Goal: Transaction & Acquisition: Purchase product/service

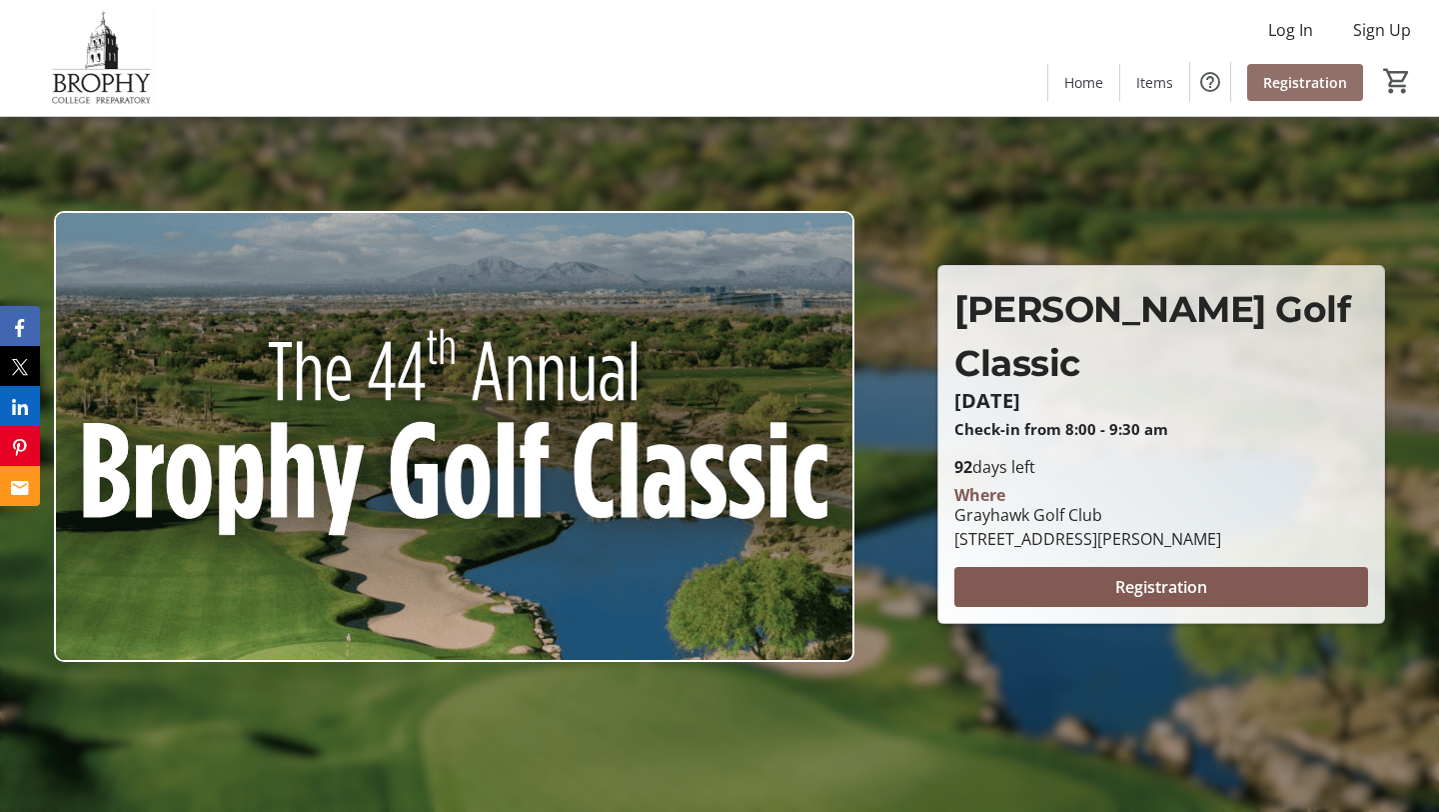
click at [1287, 95] on span at bounding box center [1306, 82] width 116 height 48
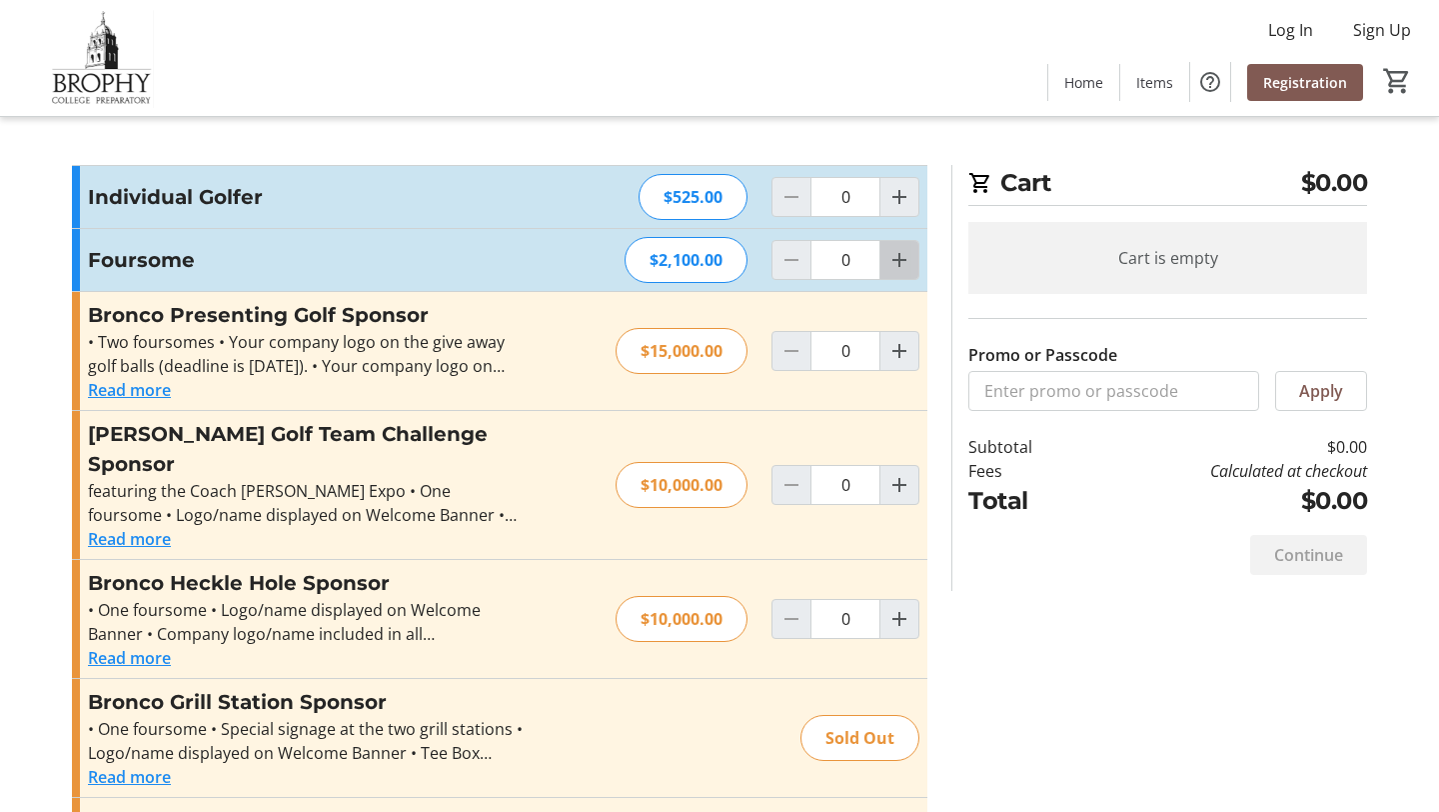
click at [899, 264] on mat-icon "Increment by one" at bounding box center [900, 260] width 24 height 24
type input "1"
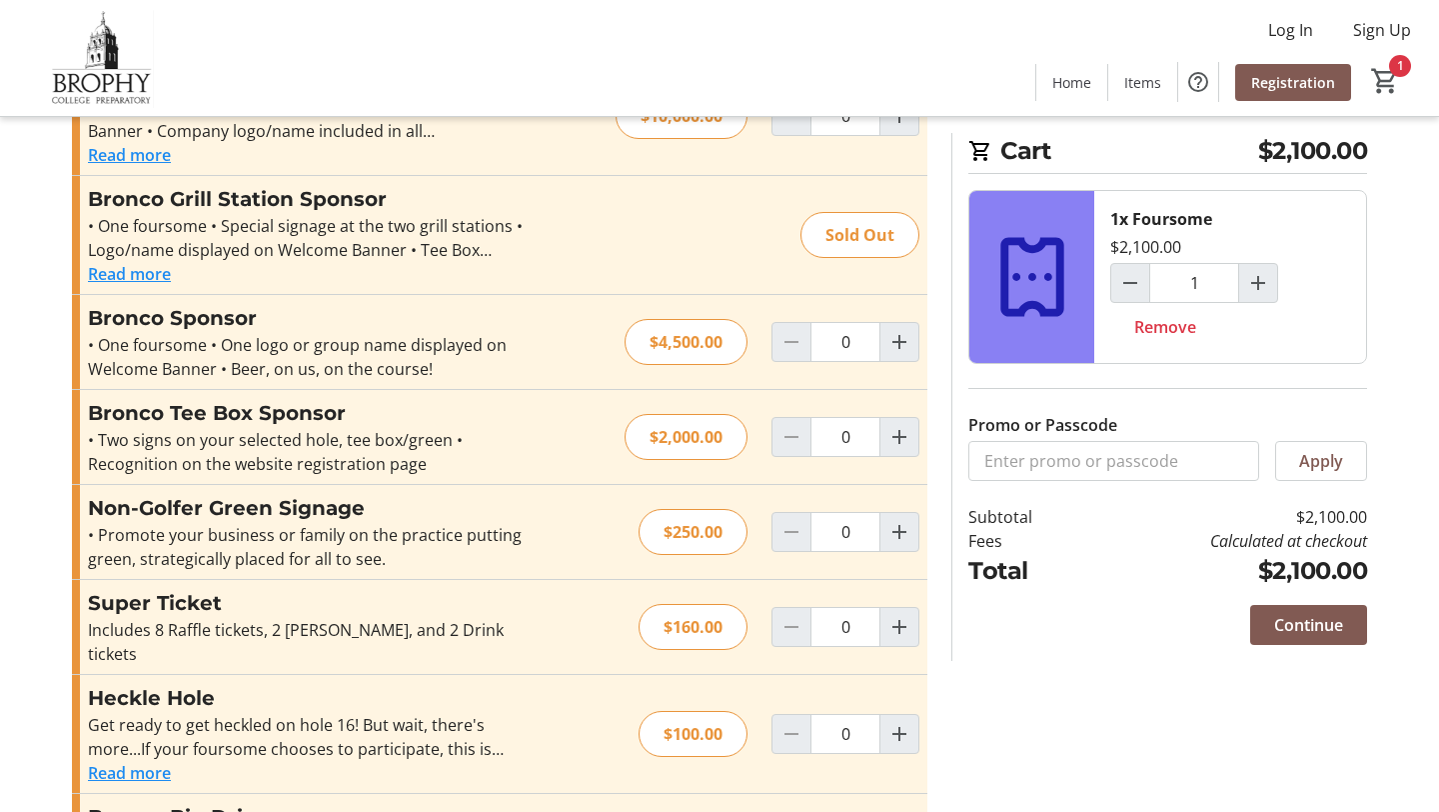
scroll to position [505, 0]
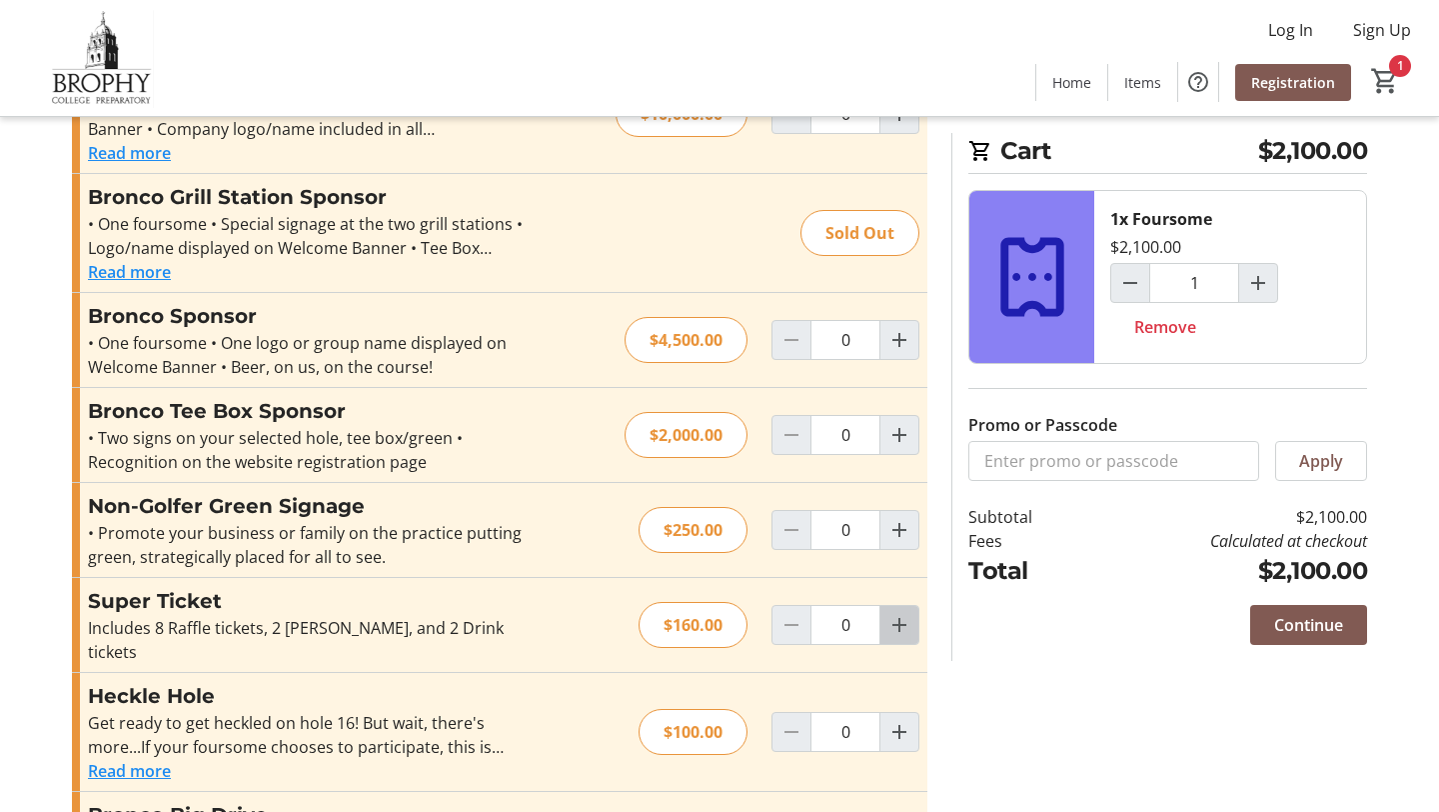
click at [901, 613] on mat-icon "Increment by one" at bounding box center [900, 625] width 24 height 24
type input "2"
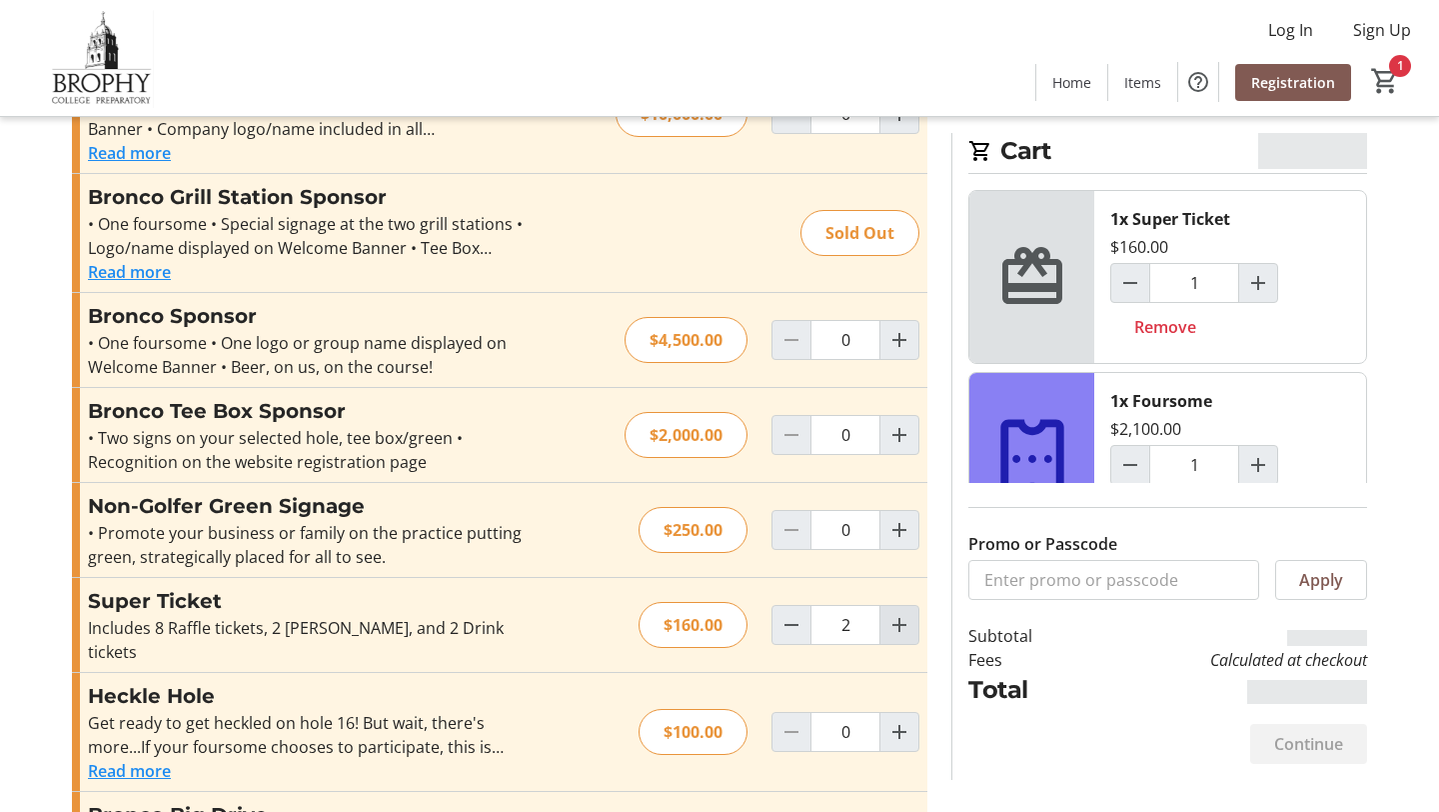
type input "2"
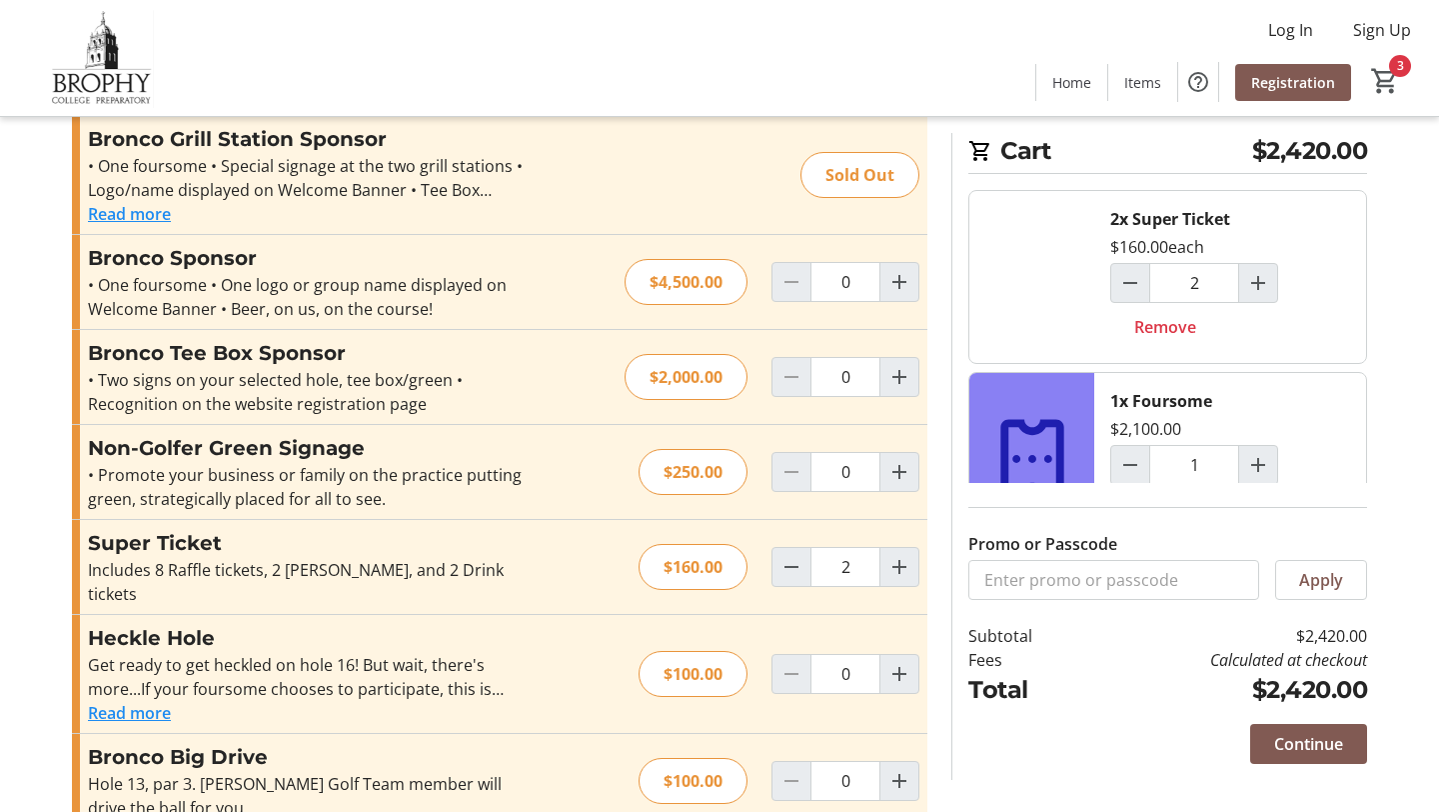
scroll to position [566, 0]
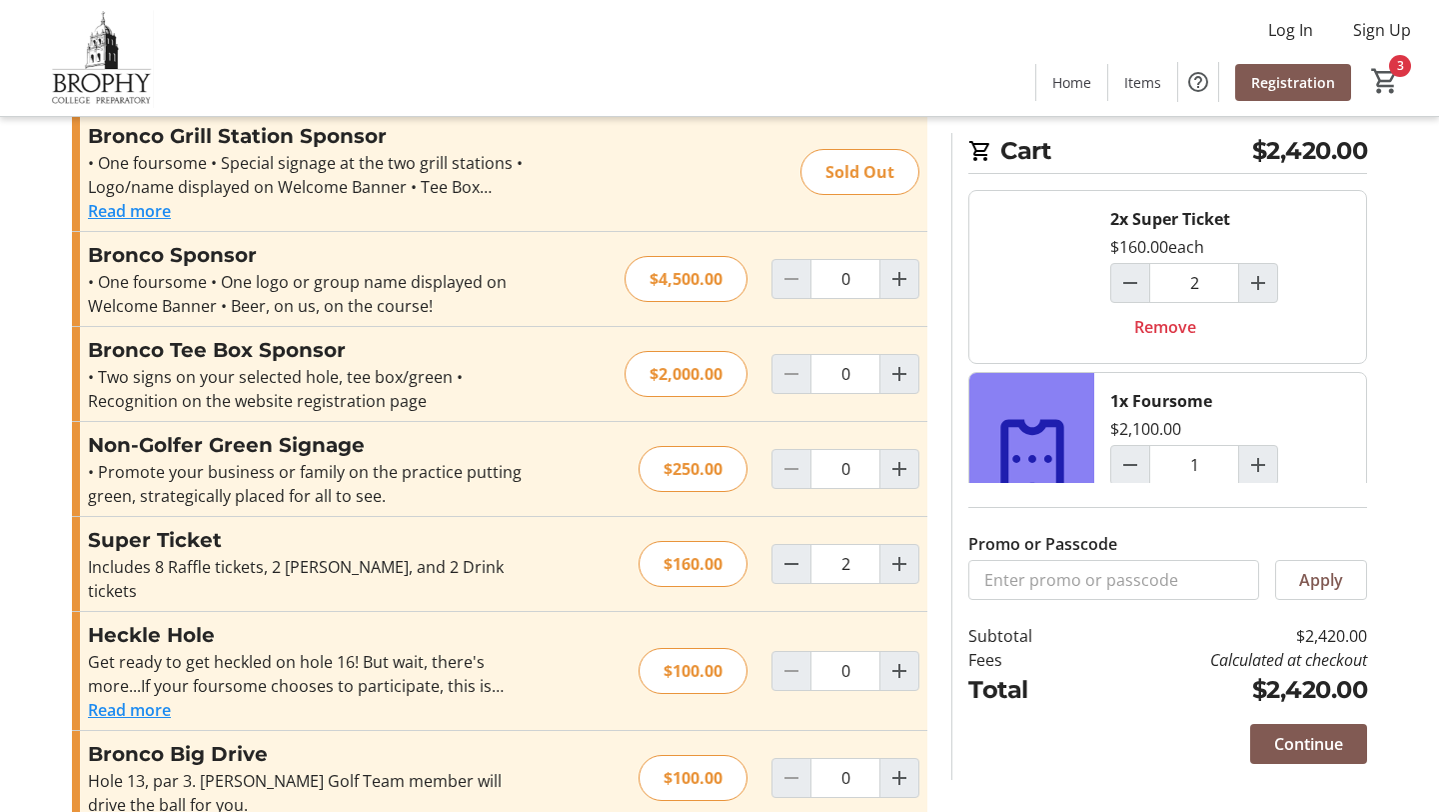
click at [143, 698] on button "Read more" at bounding box center [129, 710] width 83 height 24
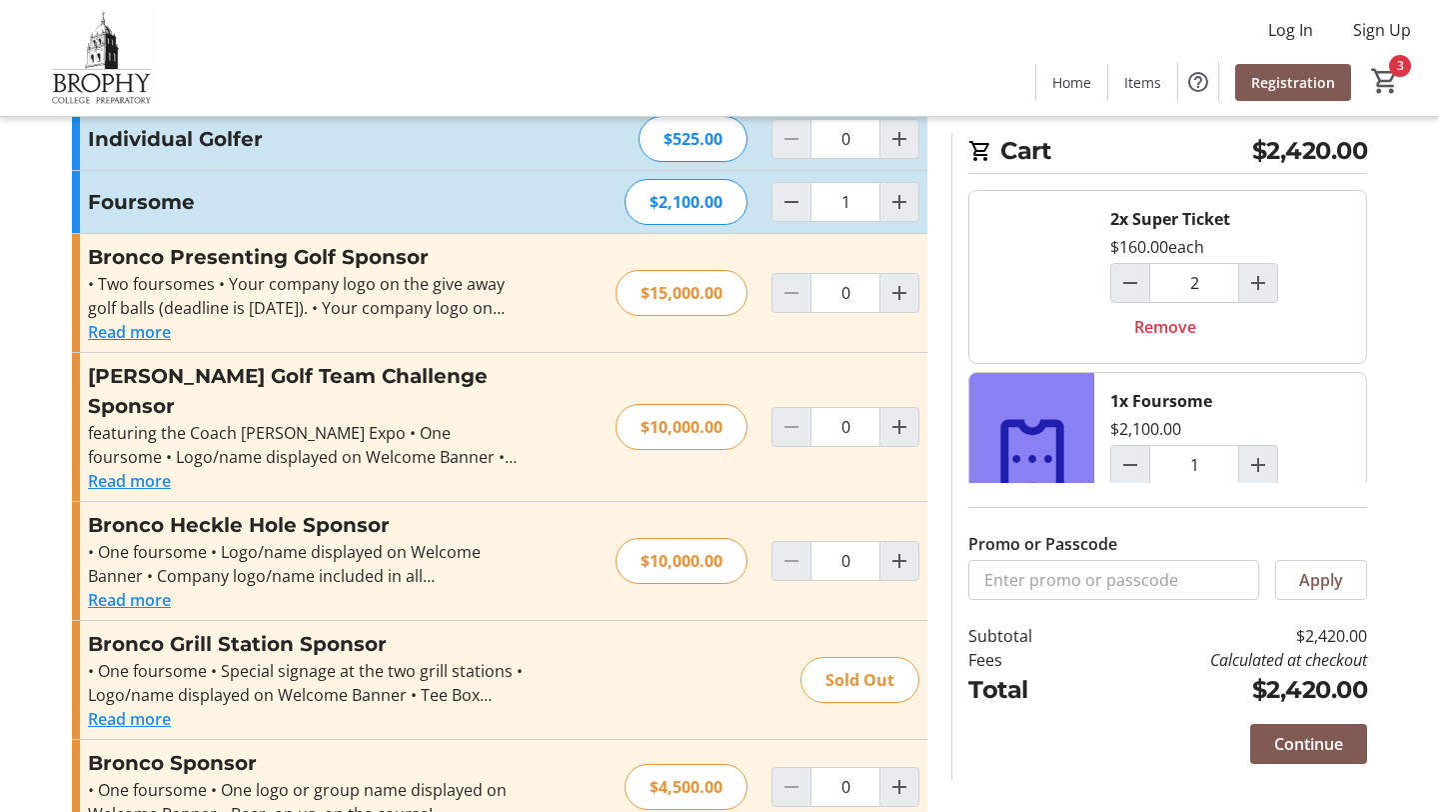
scroll to position [0, 0]
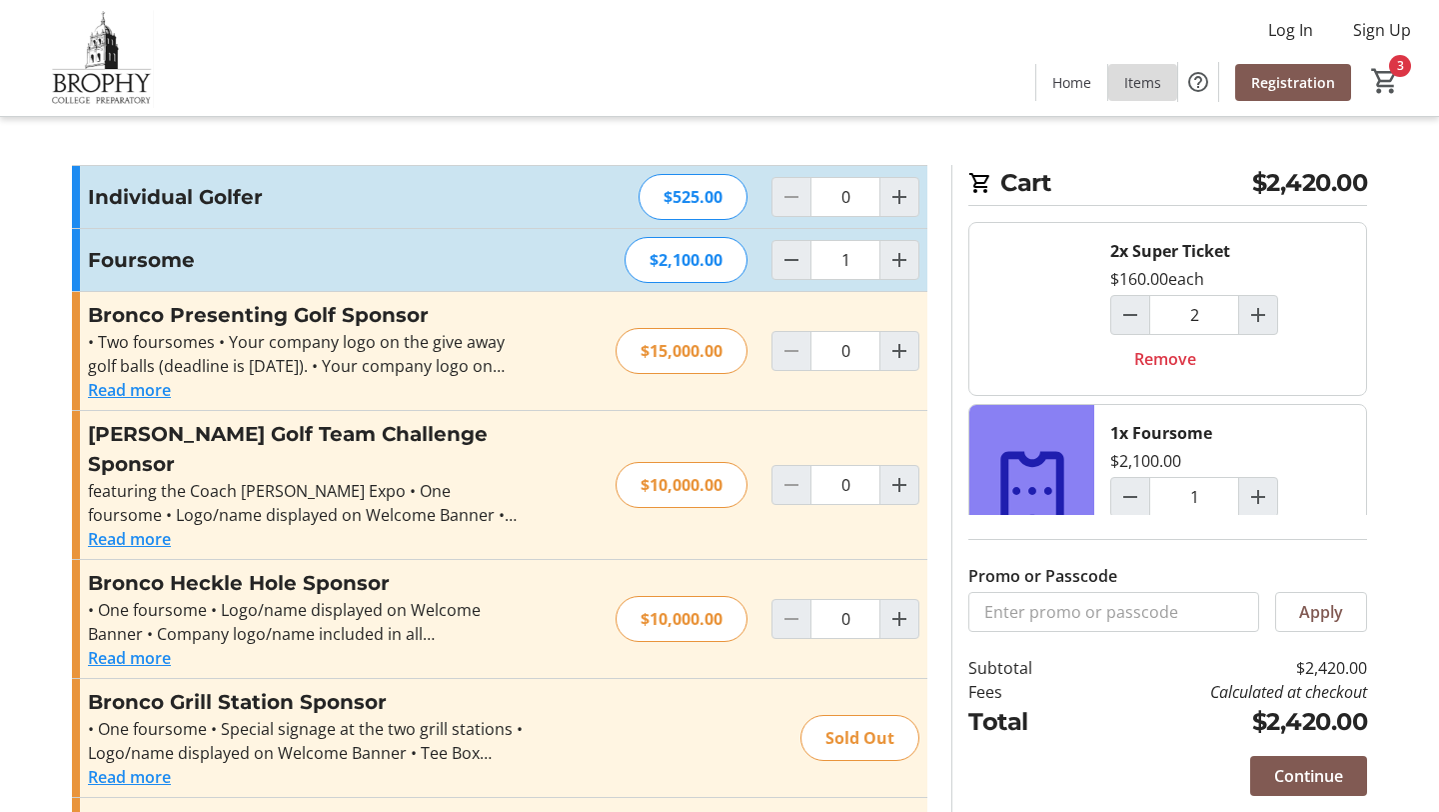
click at [1139, 80] on span "Items" at bounding box center [1143, 82] width 37 height 21
